Goal: Information Seeking & Learning: Learn about a topic

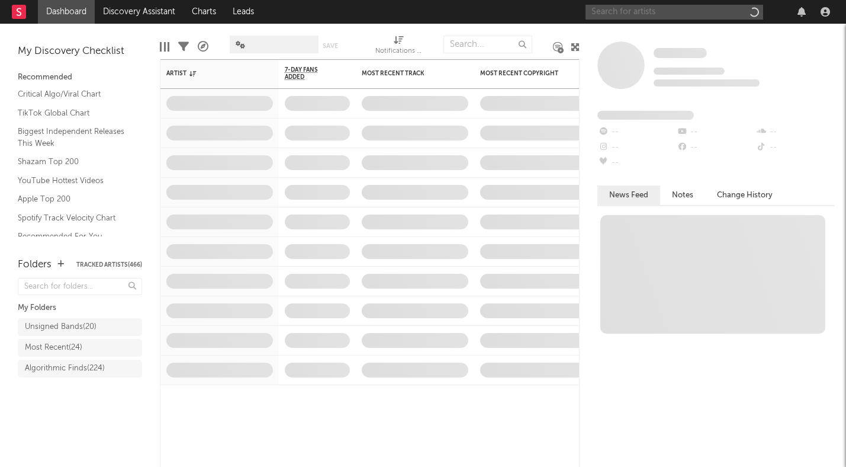
click at [677, 15] on input "text" at bounding box center [675, 12] width 178 height 15
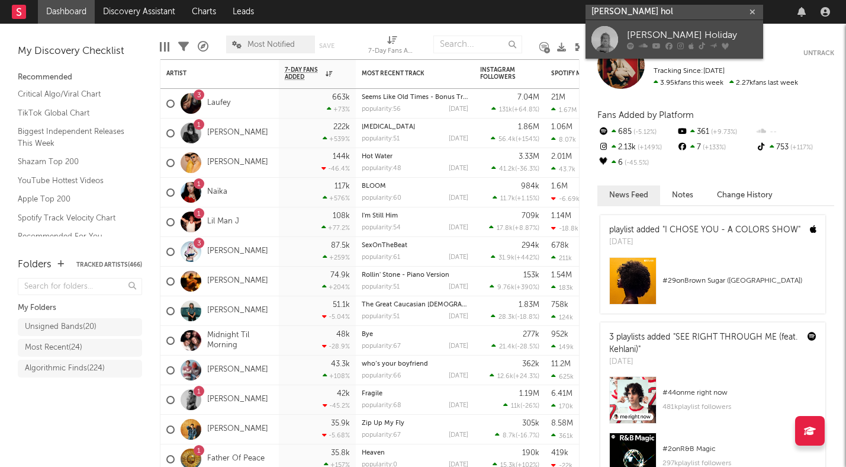
type input "[PERSON_NAME] hol"
click at [655, 30] on div "[PERSON_NAME] Holiday" at bounding box center [692, 35] width 130 height 14
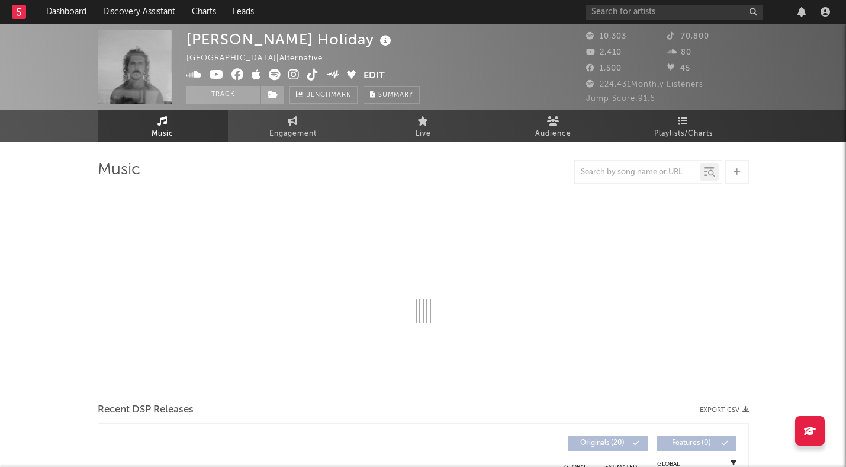
select select "6m"
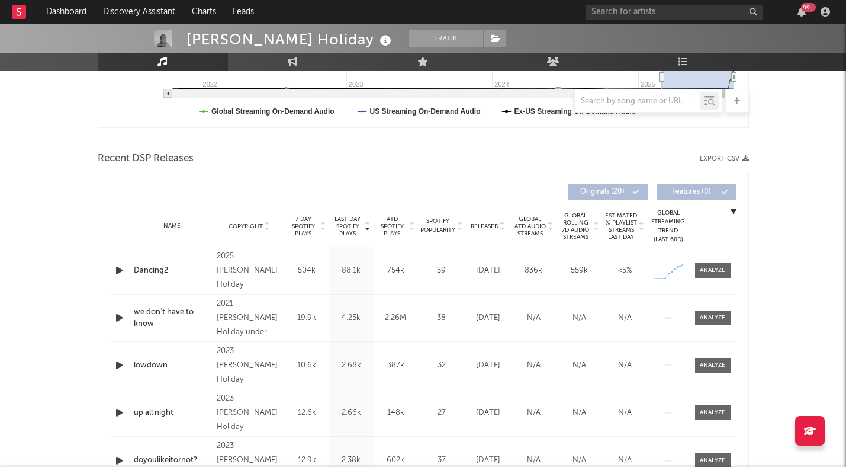
scroll to position [359, 0]
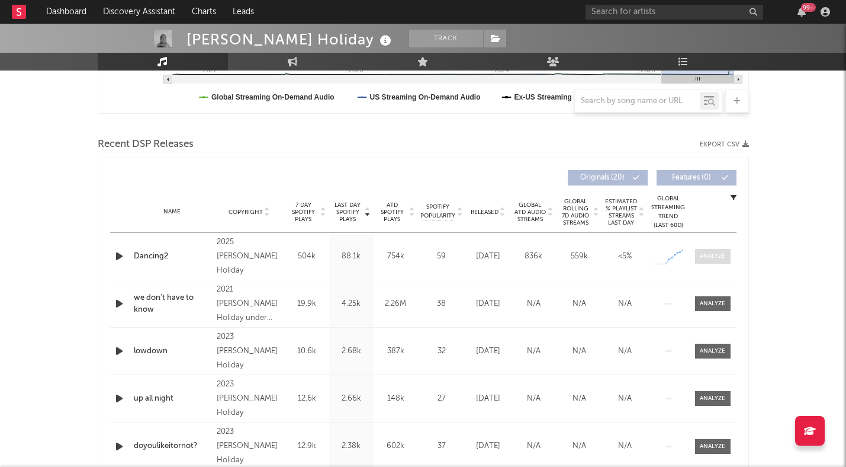
click at [712, 249] on span at bounding box center [713, 256] width 36 height 15
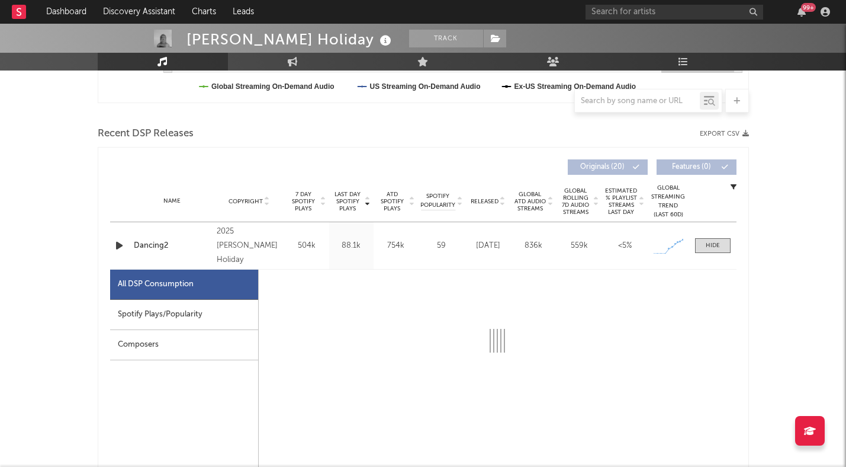
select select "1w"
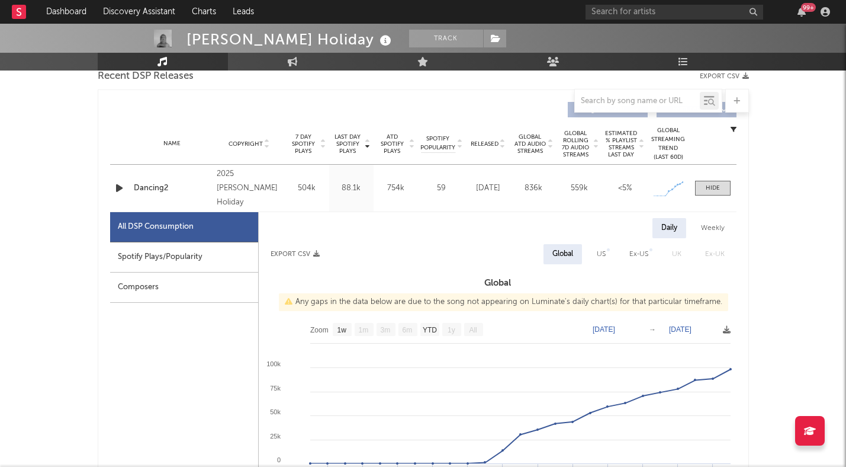
scroll to position [439, 0]
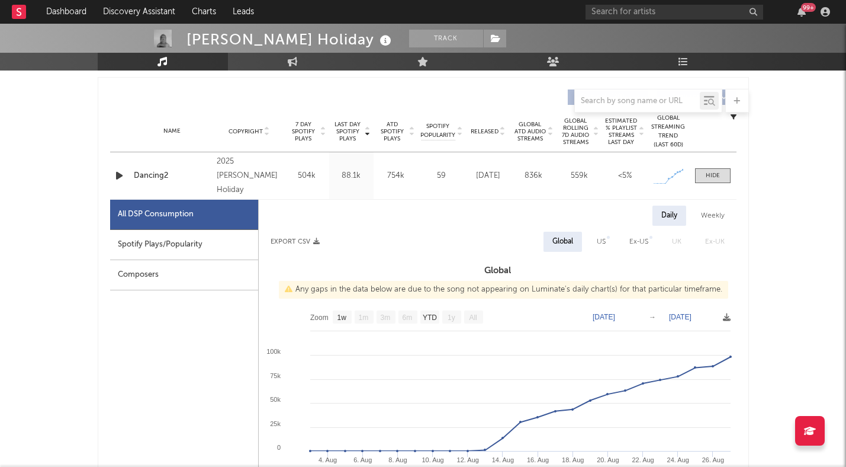
click at [224, 245] on div "Spotify Plays/Popularity" at bounding box center [184, 245] width 148 height 30
select select "1w"
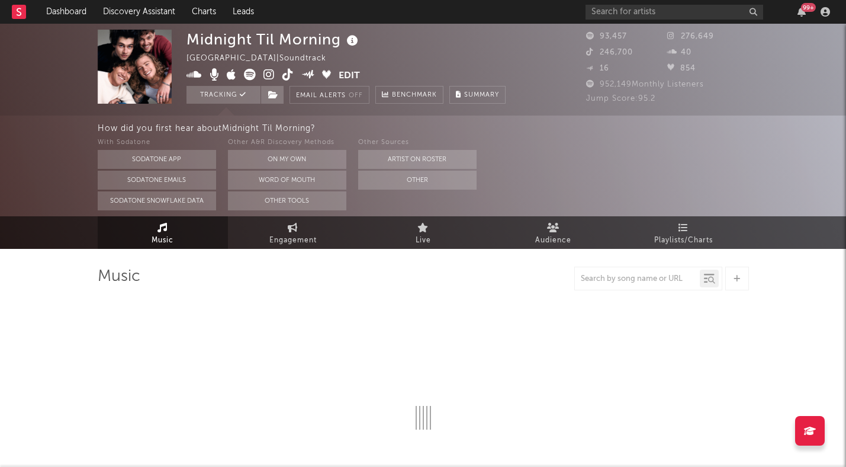
select select "1w"
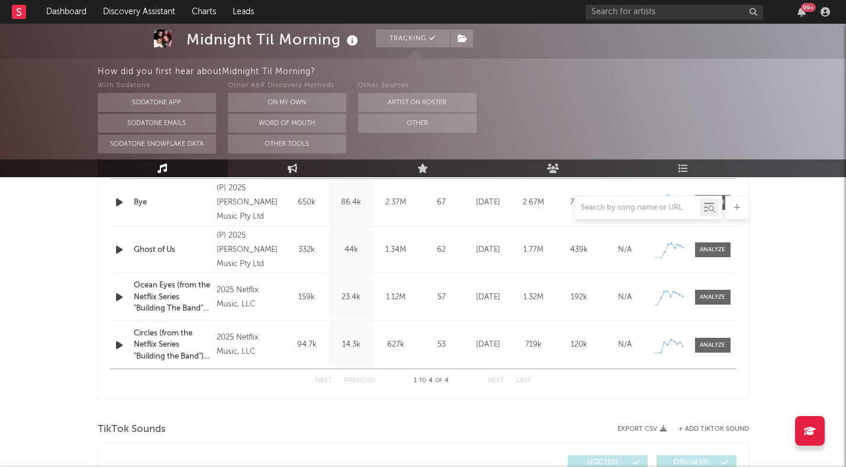
scroll to position [520, 0]
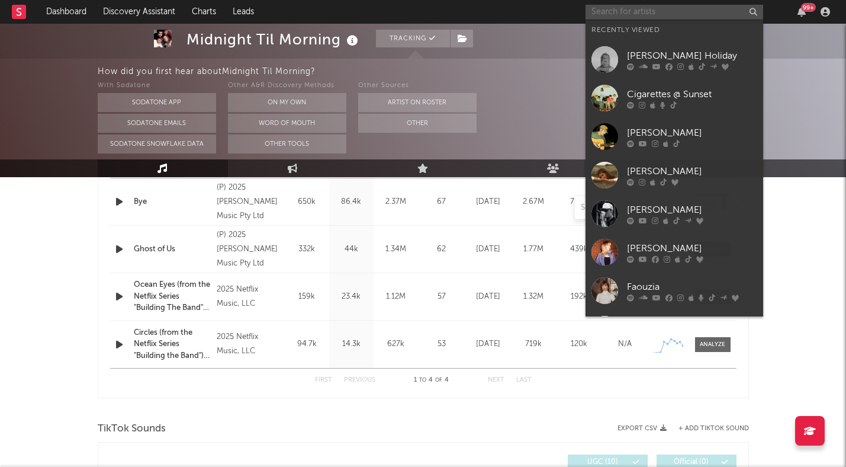
click at [638, 12] on input "text" at bounding box center [675, 12] width 178 height 15
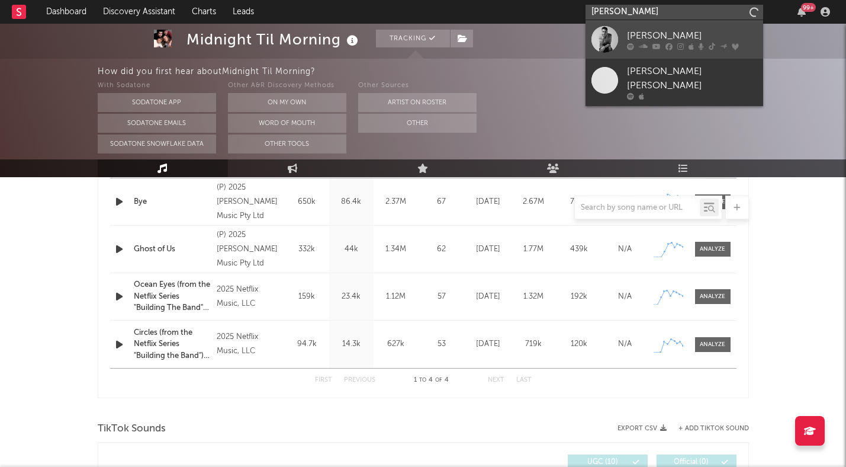
type input "cameron whit"
click at [647, 33] on div "[PERSON_NAME]" at bounding box center [692, 35] width 130 height 14
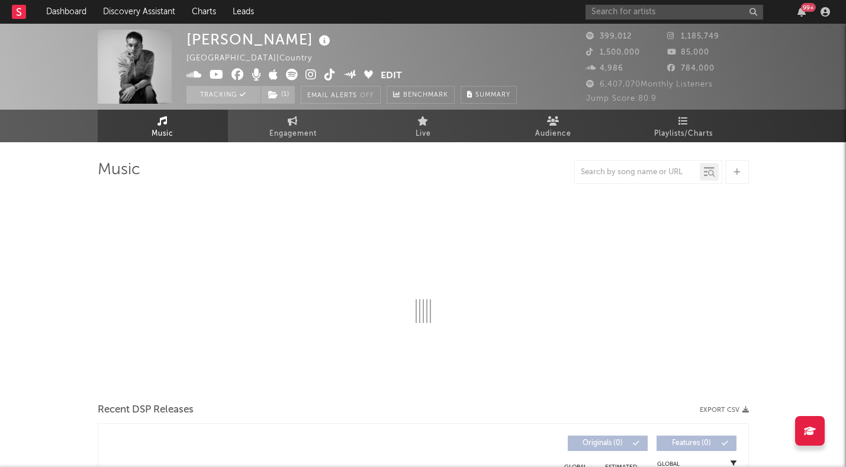
select select "6m"
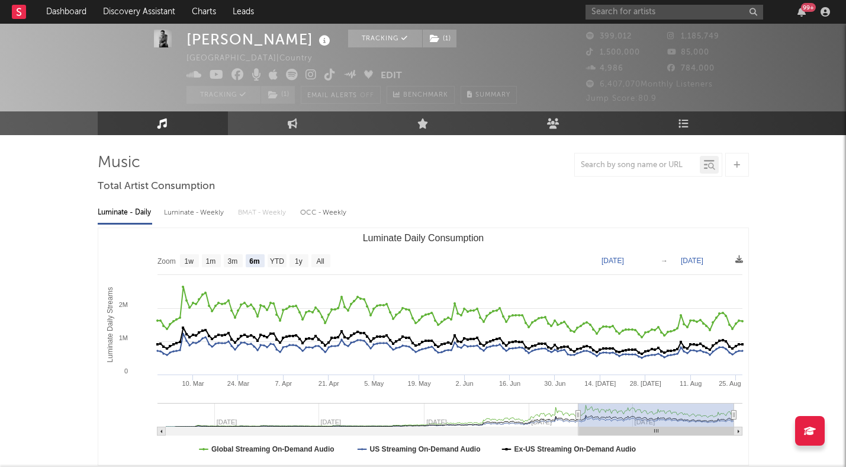
scroll to position [81, 0]
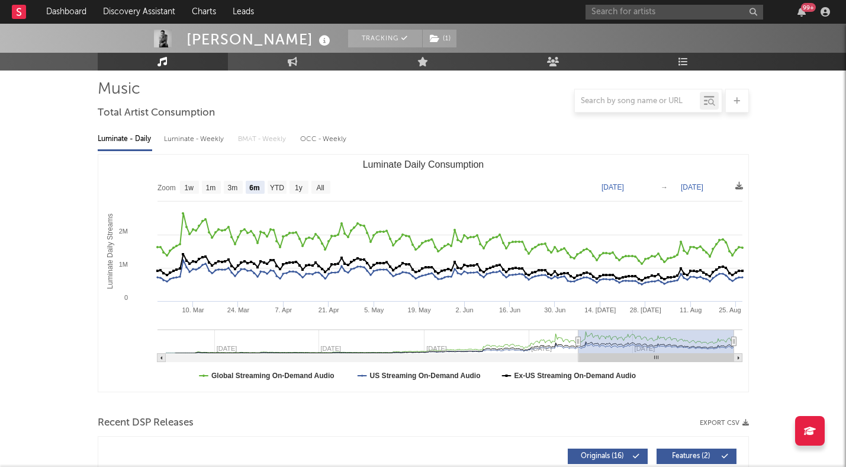
click at [185, 140] on div "Luminate - Weekly" at bounding box center [195, 139] width 62 height 20
select select "6m"
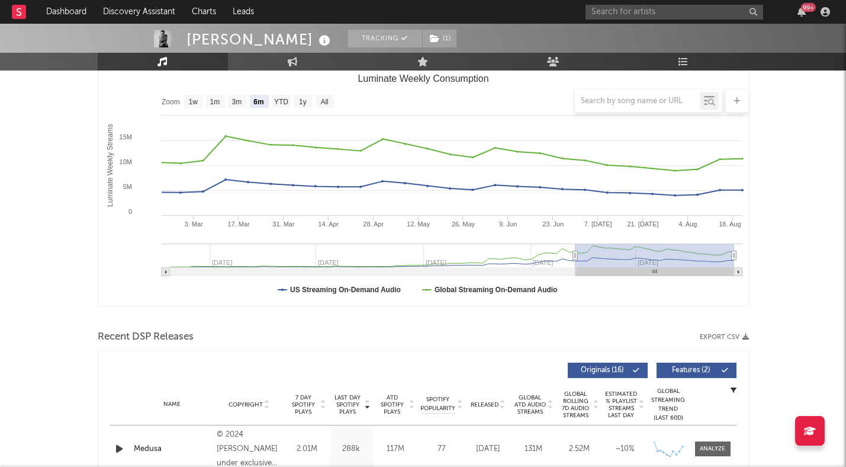
scroll to position [0, 0]
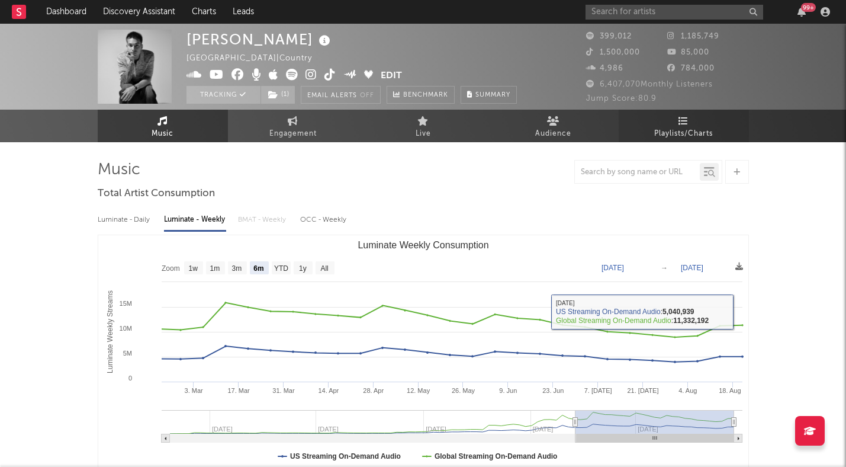
click at [684, 130] on span "Playlists/Charts" at bounding box center [683, 134] width 59 height 14
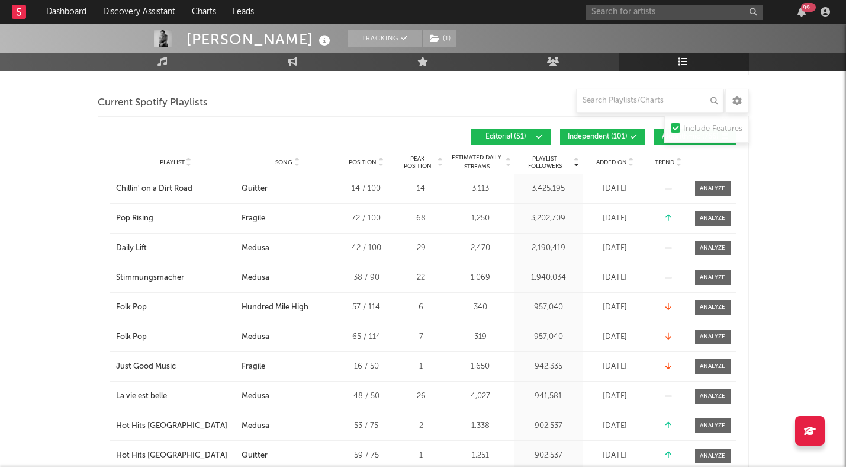
scroll to position [785, 0]
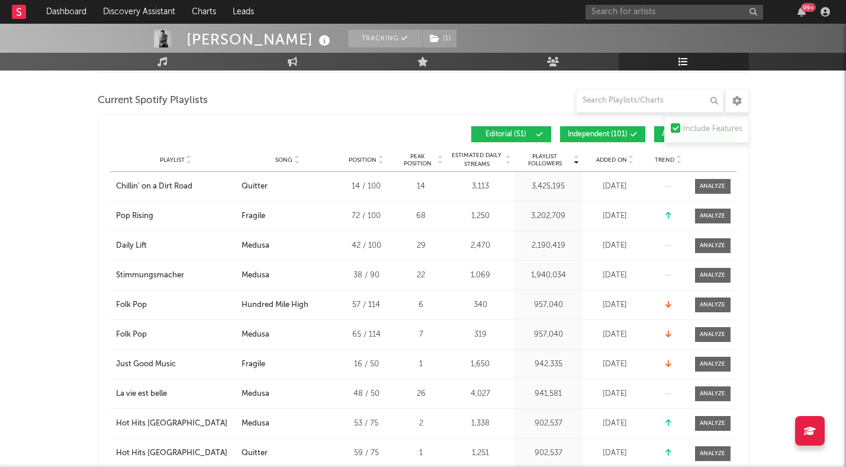
click at [608, 160] on span "Added On" at bounding box center [611, 159] width 31 height 7
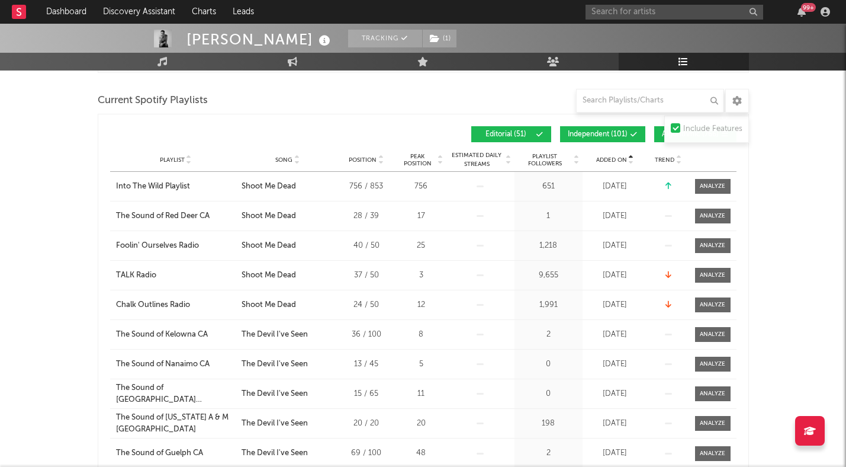
click at [608, 160] on span "Added On" at bounding box center [611, 159] width 31 height 7
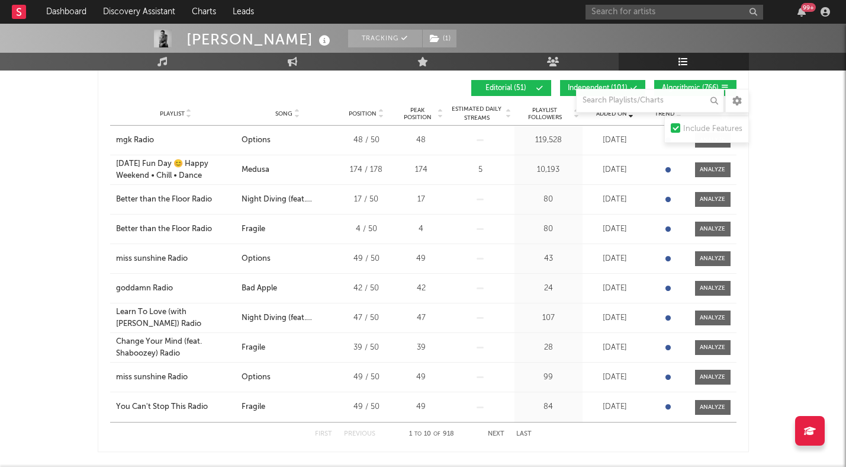
scroll to position [840, 0]
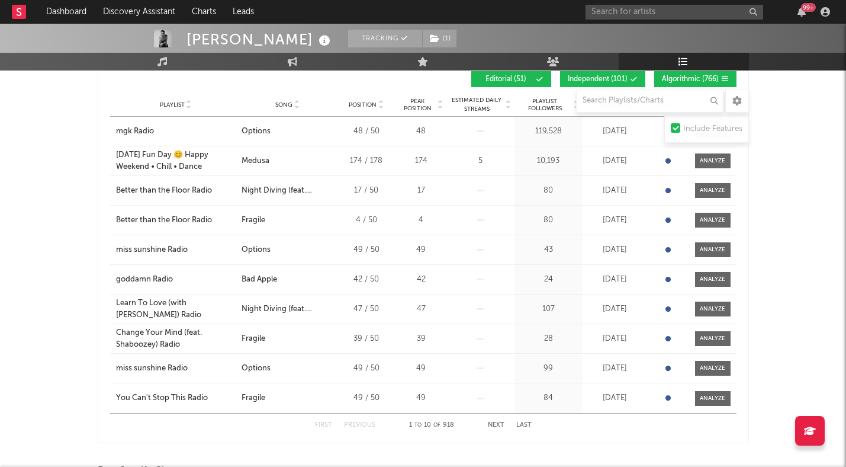
click at [495, 424] on button "Next" at bounding box center [496, 425] width 17 height 7
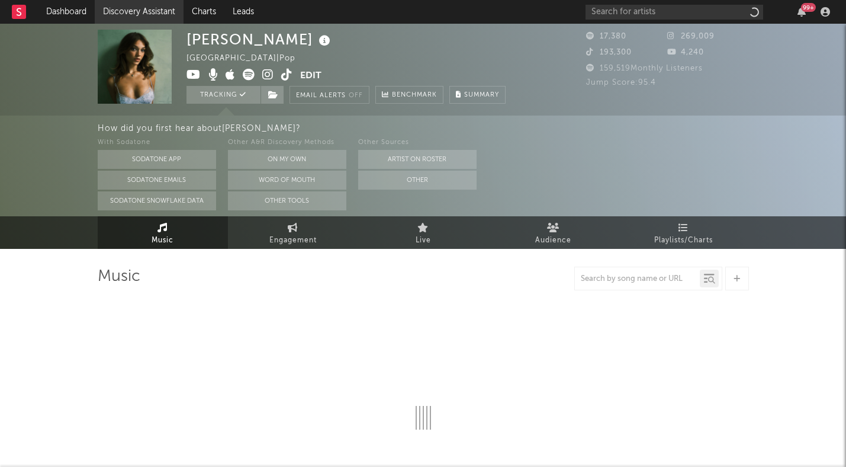
select select "1w"
